Goal: Navigation & Orientation: Find specific page/section

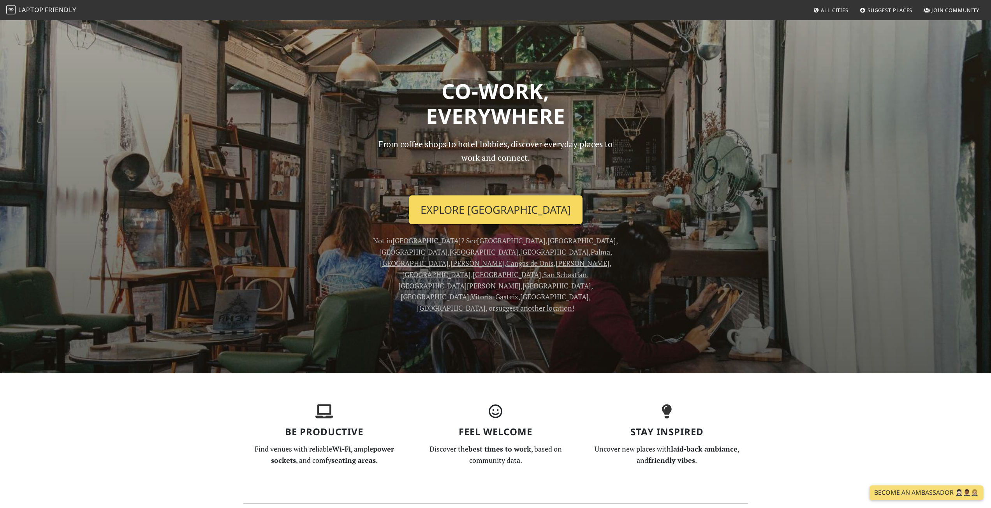
click at [494, 207] on link "Explore Alicante" at bounding box center [496, 210] width 174 height 29
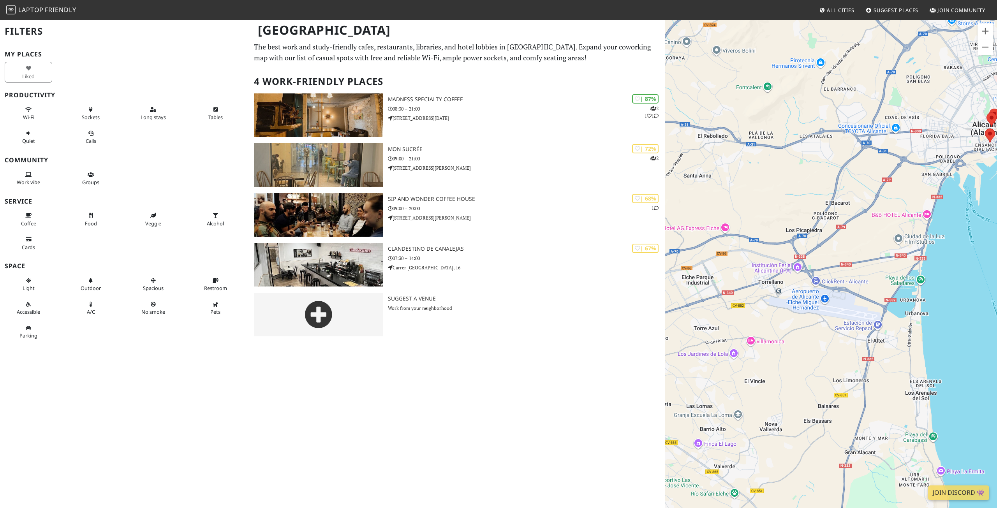
drag, startPoint x: 759, startPoint y: 240, endPoint x: 970, endPoint y: 155, distance: 227.7
click at [970, 155] on div at bounding box center [831, 273] width 332 height 508
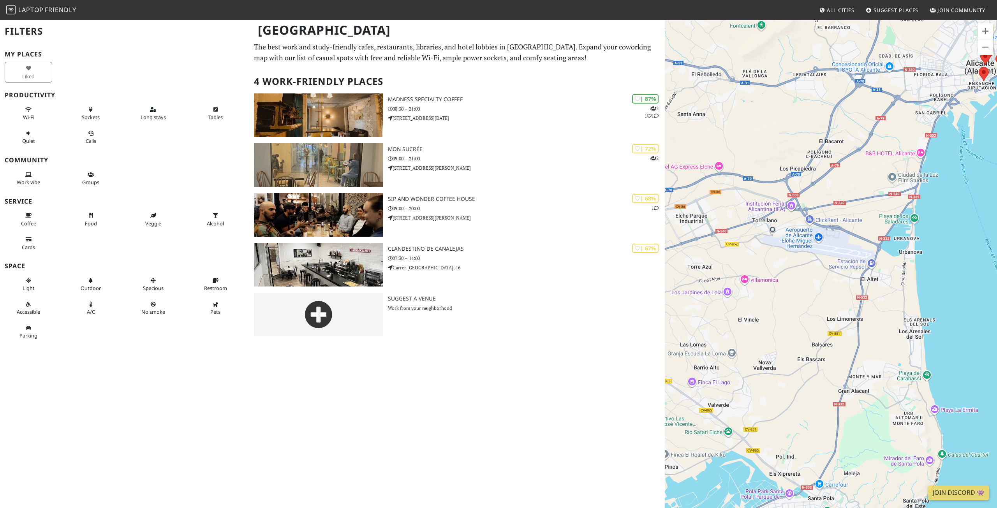
drag, startPoint x: 883, startPoint y: 188, endPoint x: 876, endPoint y: 166, distance: 23.4
click at [877, 166] on div at bounding box center [831, 273] width 332 height 508
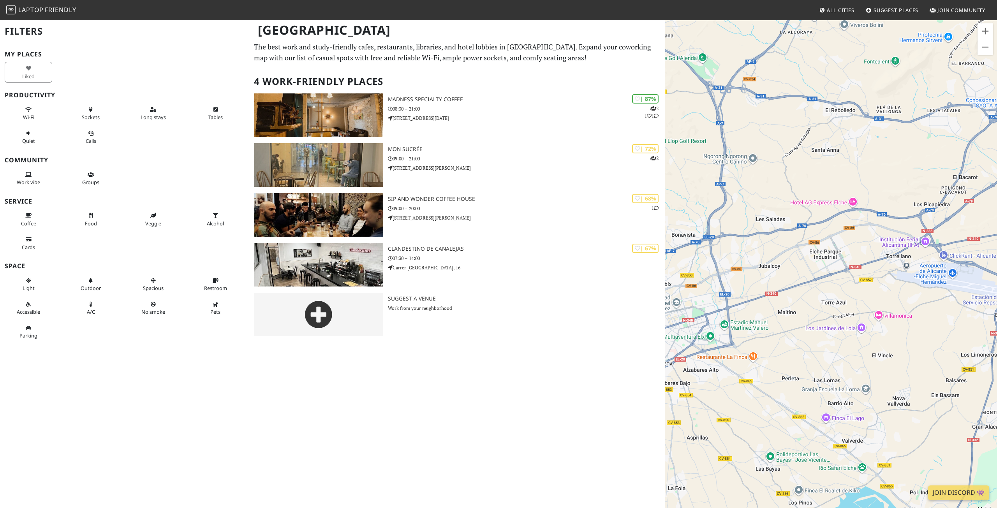
drag, startPoint x: 766, startPoint y: 197, endPoint x: 936, endPoint y: 206, distance: 170.5
click at [936, 206] on div at bounding box center [831, 273] width 332 height 508
drag, startPoint x: 806, startPoint y: 141, endPoint x: 927, endPoint y: 259, distance: 169.7
click at [927, 259] on div at bounding box center [831, 273] width 332 height 508
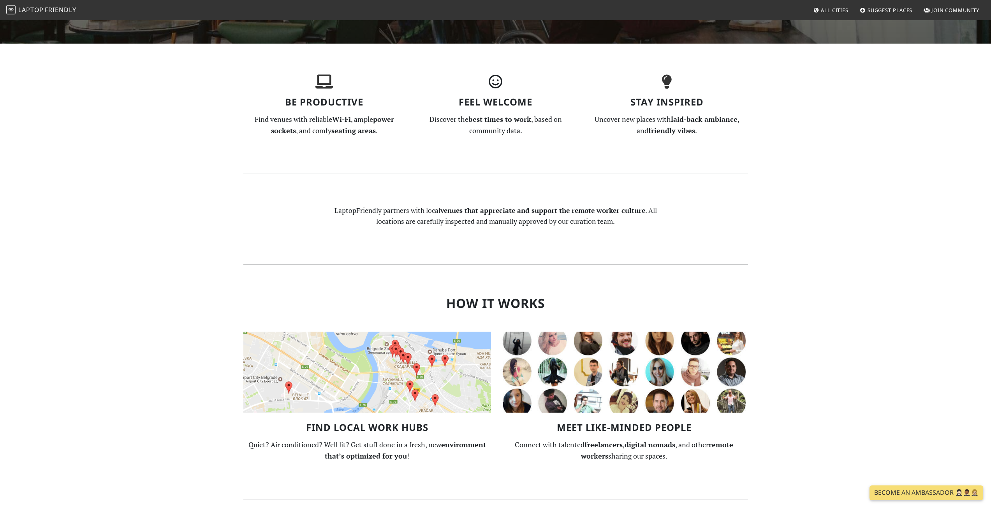
scroll to position [351, 0]
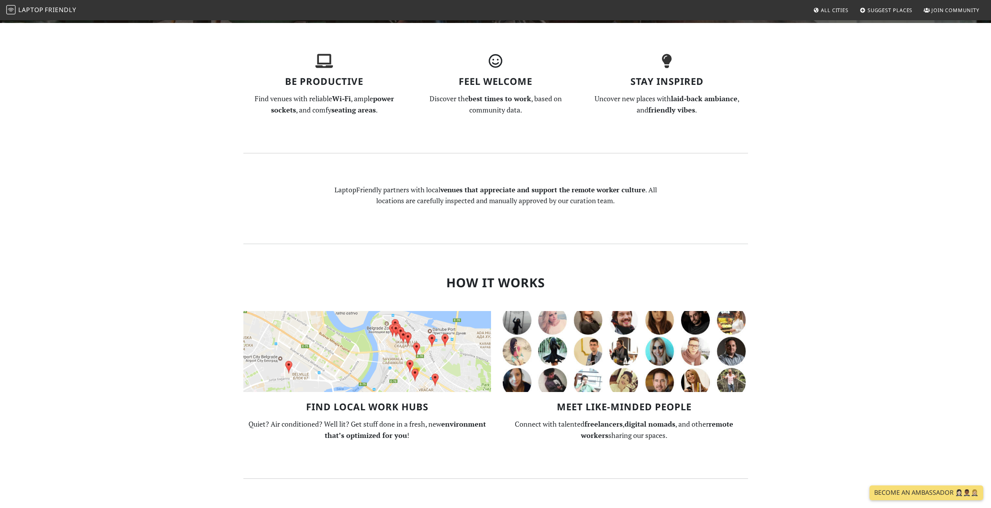
click at [361, 328] on img at bounding box center [367, 351] width 248 height 81
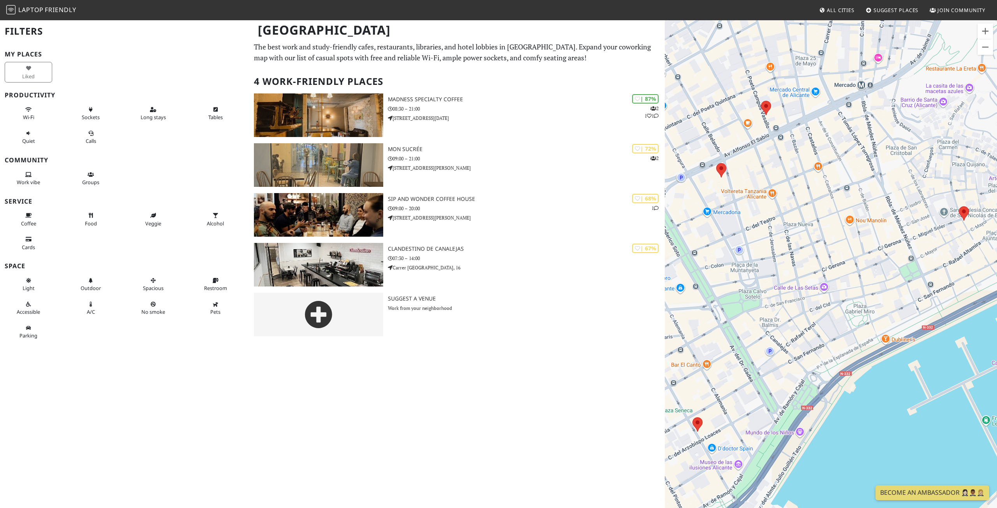
click at [19, 28] on h2 "Filters" at bounding box center [125, 31] width 240 height 24
click at [14, 11] on img at bounding box center [10, 9] width 9 height 9
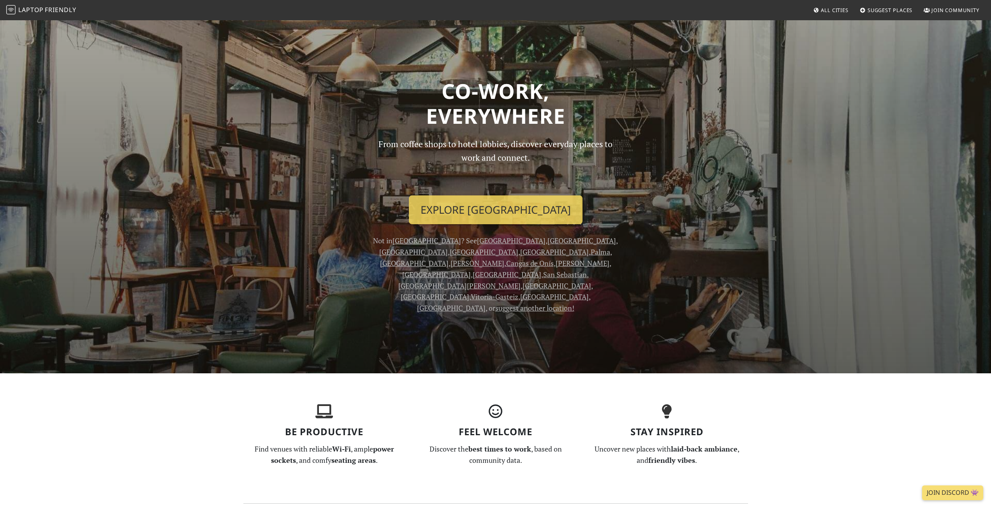
click at [829, 9] on span "All Cities" at bounding box center [835, 10] width 28 height 7
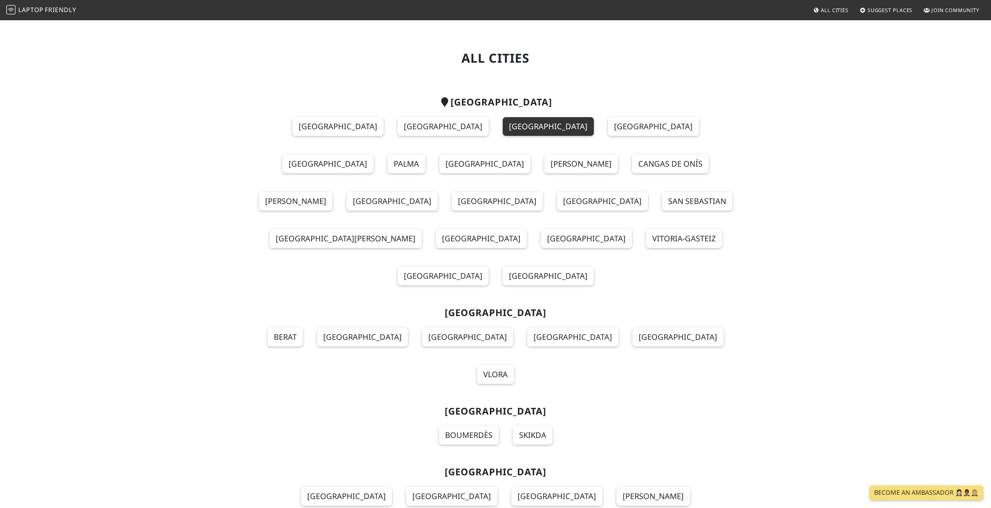
click at [503, 129] on link "[GEOGRAPHIC_DATA]" at bounding box center [548, 126] width 91 height 19
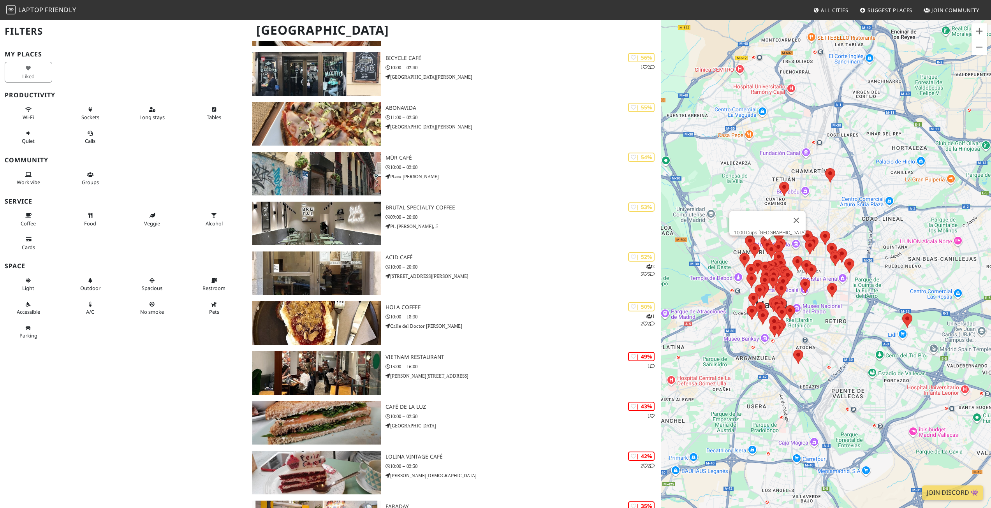
scroll to position [1987, 0]
